Goal: Transaction & Acquisition: Purchase product/service

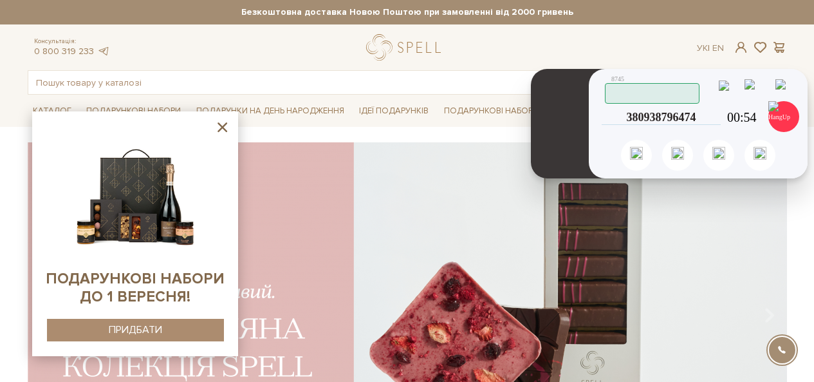
drag, startPoint x: 481, startPoint y: 120, endPoint x: 574, endPoint y: 157, distance: 99.7
click at [574, 157] on header at bounding box center [568, 123] width 74 height 109
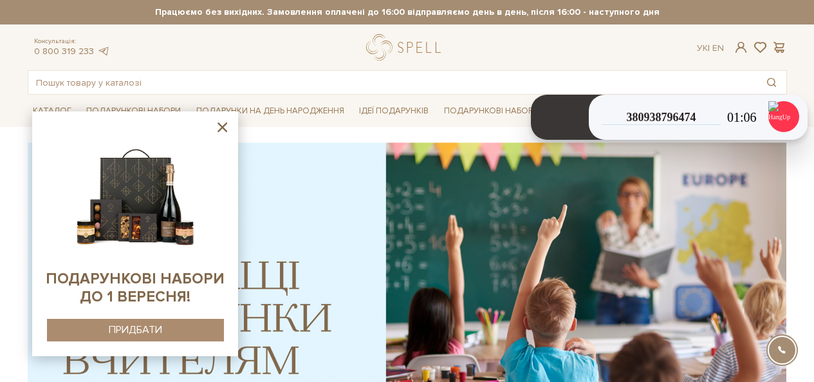
click at [221, 125] on icon at bounding box center [222, 127] width 16 height 16
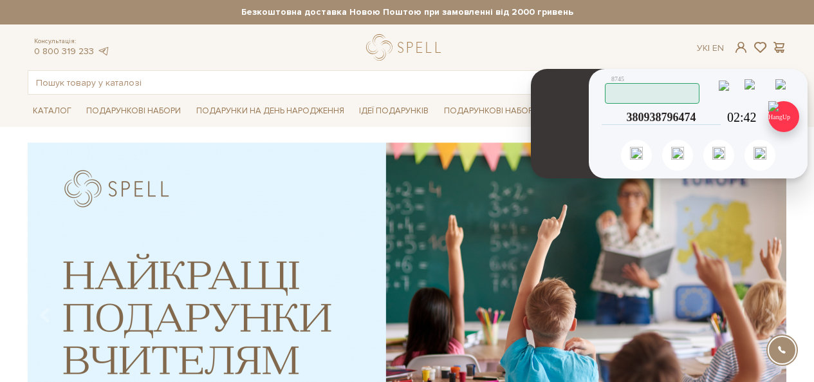
click at [780, 122] on img at bounding box center [784, 116] width 31 height 31
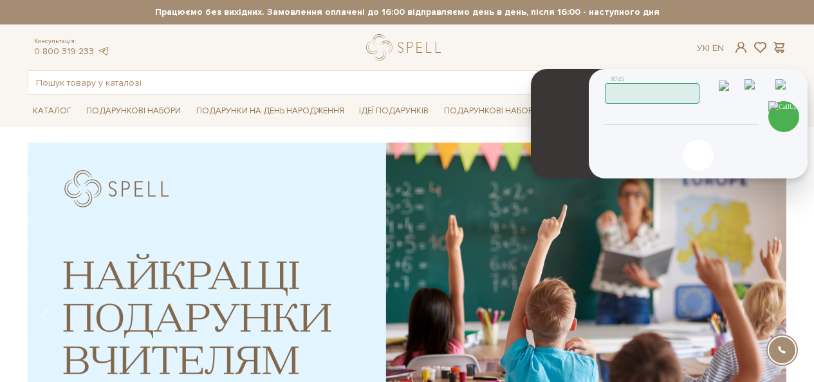
click at [638, 106] on div "Скопійовано в буфер обміну 1 2 ABC 3 DEF 4 GHI 5 JKL 6 MNO 7 PQRS 8 TUV 9 WXYZ …" at bounding box center [698, 123] width 219 height 109
click at [689, 113] on input "tel" at bounding box center [681, 116] width 131 height 15
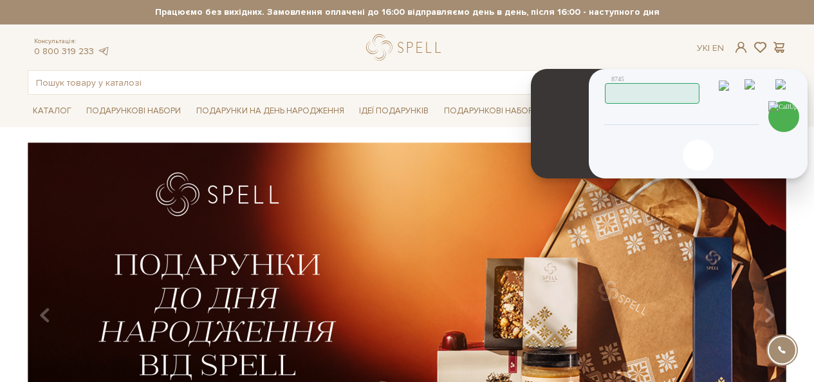
type input "380978791801"
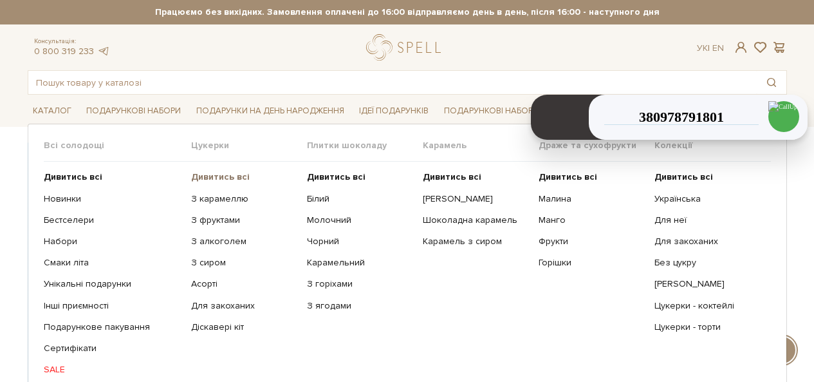
click at [207, 172] on b "Дивитись всі" at bounding box center [220, 176] width 59 height 11
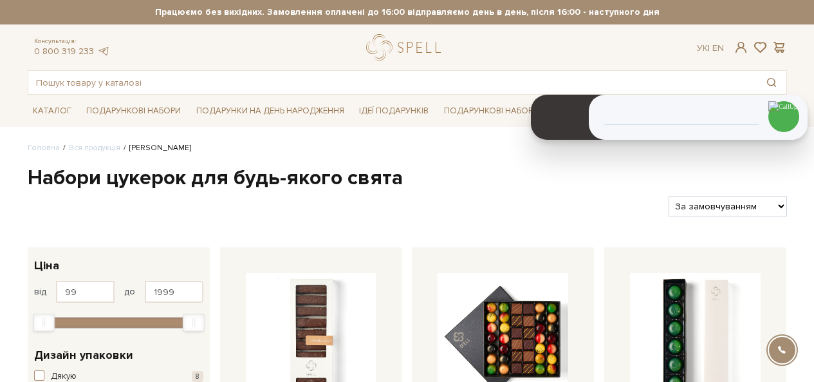
select select "https://spellchocolate.com/our-productions/seti-cukerok/?sort=p.price&order=ASC"
click at [669, 196] on select "За замовчуванням За Ціною (зростання) За Ціною (зменшення) Новинки За популярні…" at bounding box center [728, 206] width 118 height 20
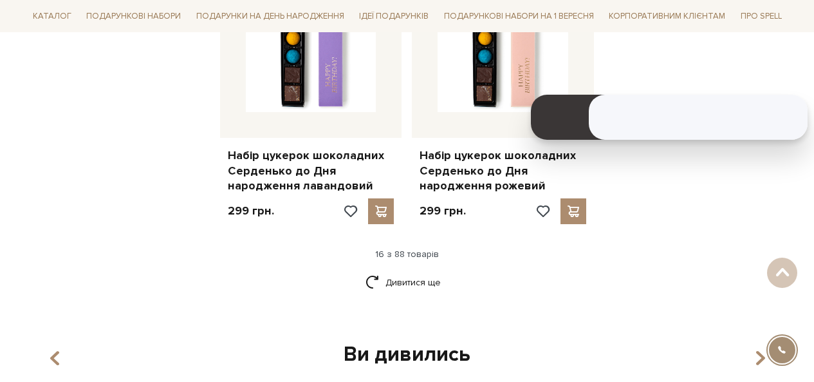
scroll to position [1802, 0]
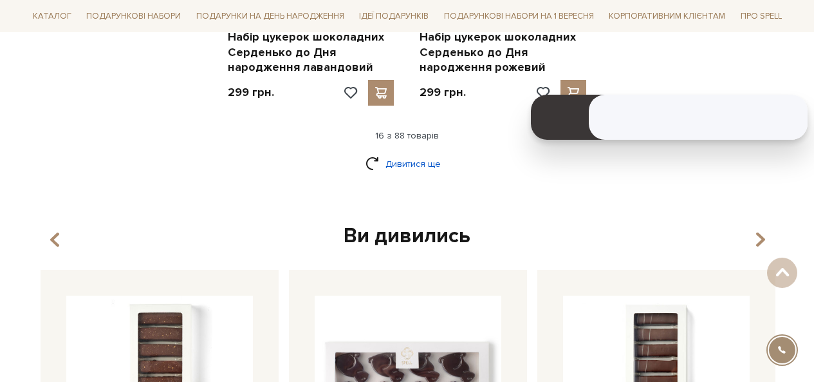
click at [420, 157] on link "Дивитися ще" at bounding box center [408, 164] width 84 height 23
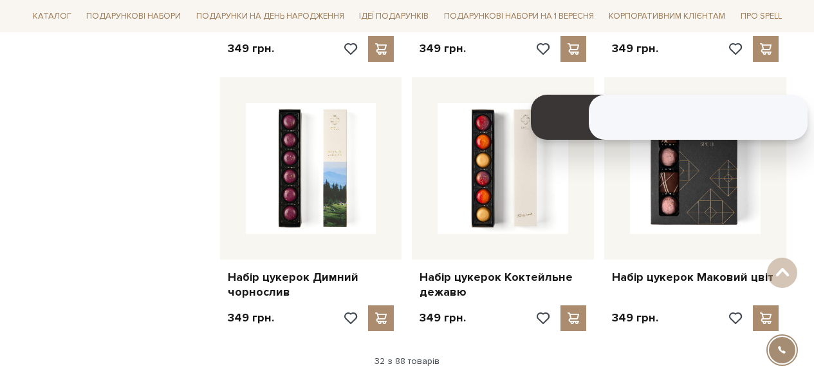
scroll to position [3218, 0]
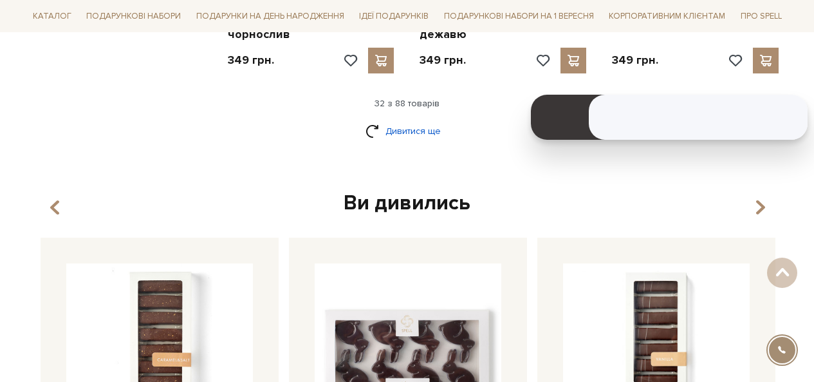
click at [389, 135] on link "Дивитися ще" at bounding box center [408, 131] width 84 height 23
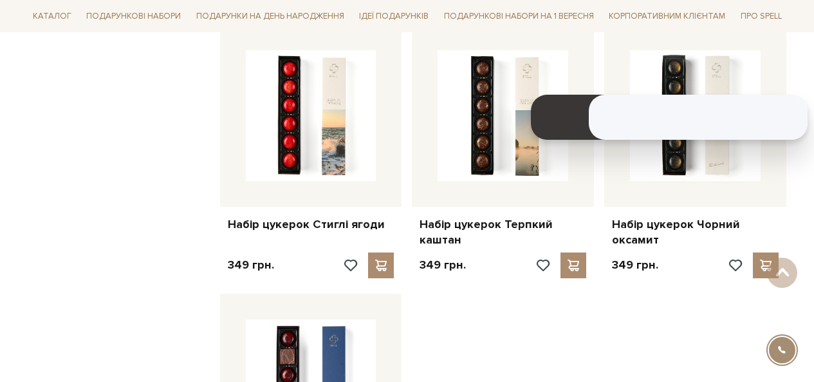
scroll to position [4506, 0]
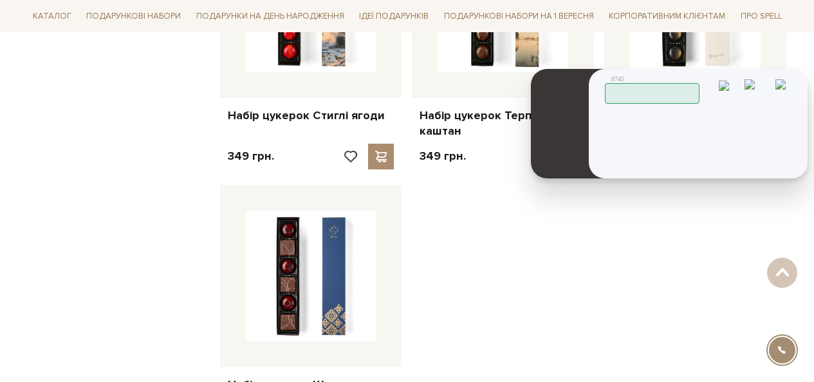
click at [0, 0] on input "tel" at bounding box center [0, 0] width 0 height 0
type input "380978791801"
click at [0, 0] on img at bounding box center [0, 0] width 0 height 0
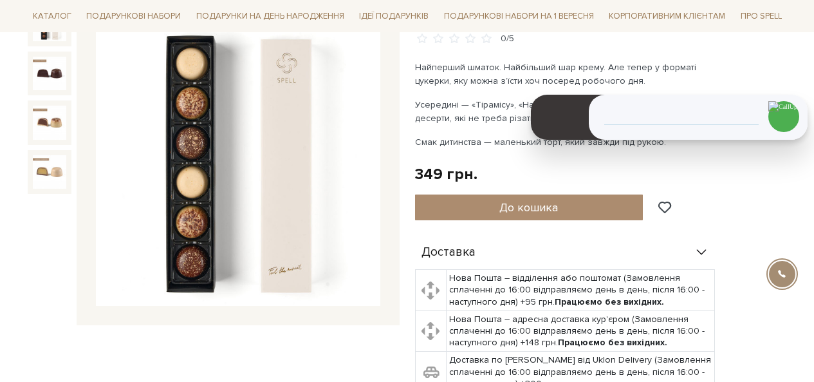
scroll to position [64, 0]
